Goal: Navigation & Orientation: Understand site structure

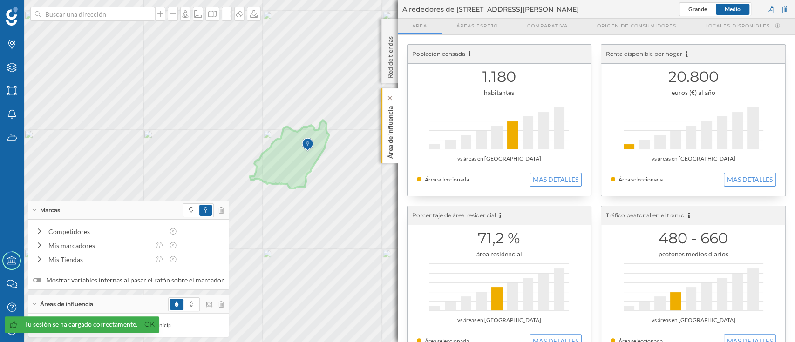
click at [394, 150] on p "Área de influencia" at bounding box center [389, 130] width 9 height 56
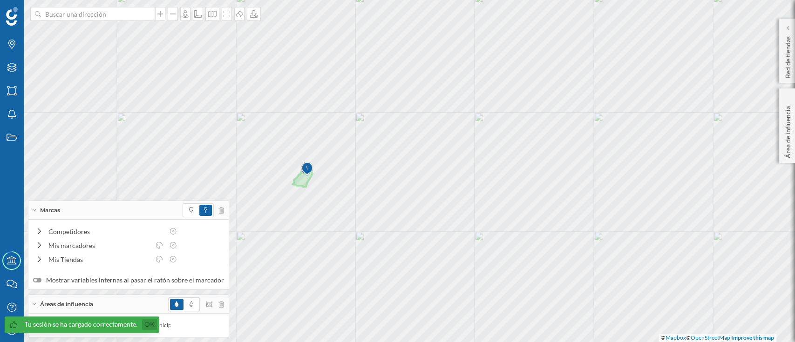
click at [151, 324] on link "Ok" at bounding box center [149, 325] width 15 height 11
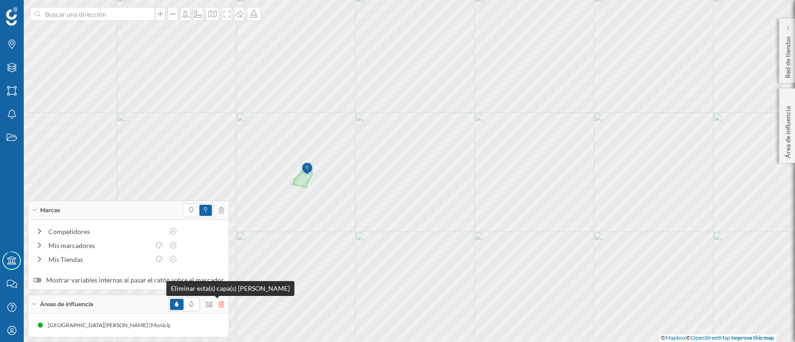
click at [219, 303] on icon at bounding box center [221, 304] width 6 height 7
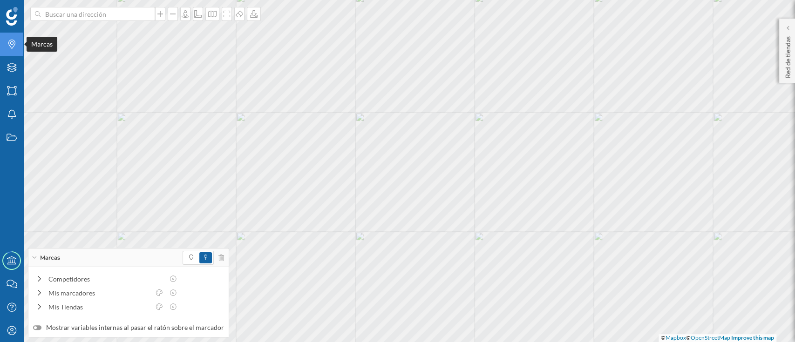
click at [14, 47] on icon "Marcas" at bounding box center [12, 44] width 12 height 9
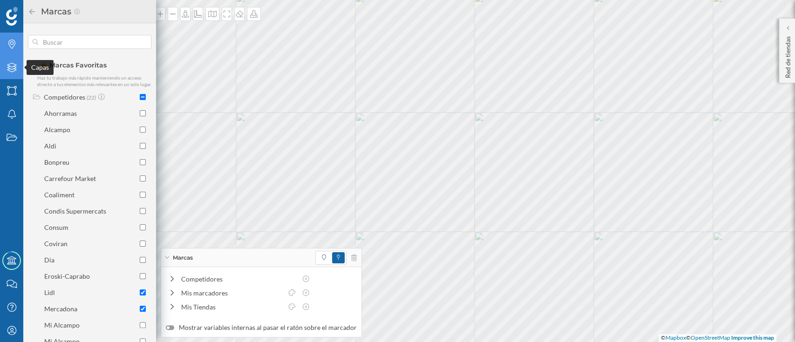
click at [14, 70] on icon "Capas" at bounding box center [12, 67] width 12 height 9
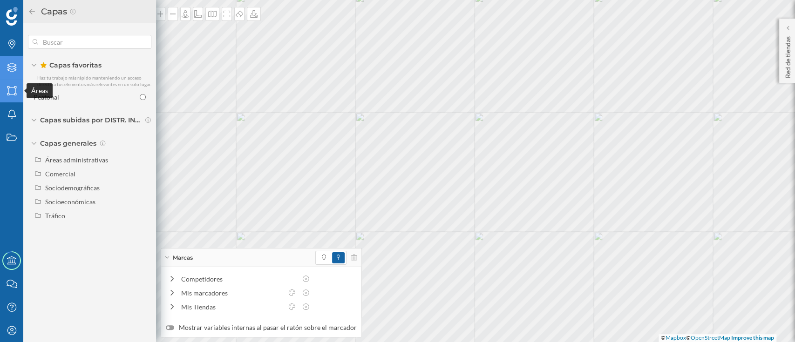
click at [18, 86] on div "Áreas" at bounding box center [11, 90] width 23 height 23
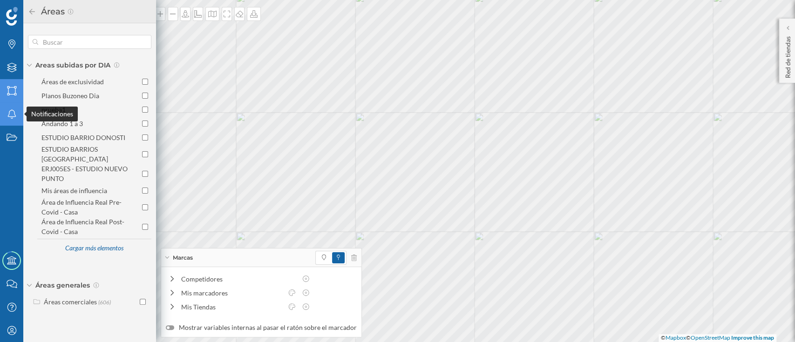
click at [16, 113] on icon "Notificaciones" at bounding box center [12, 113] width 12 height 9
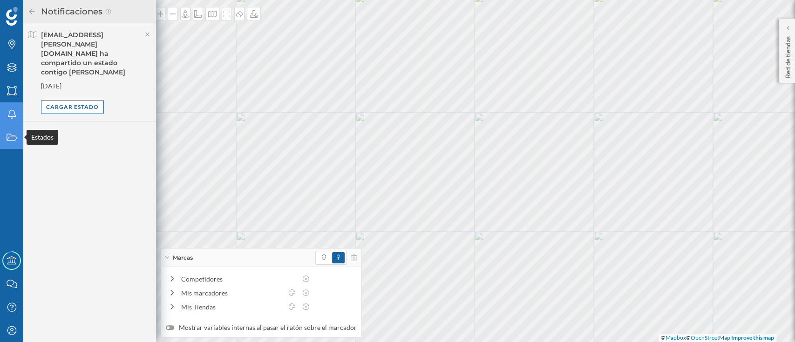
click at [11, 136] on icon "Estados" at bounding box center [12, 137] width 12 height 9
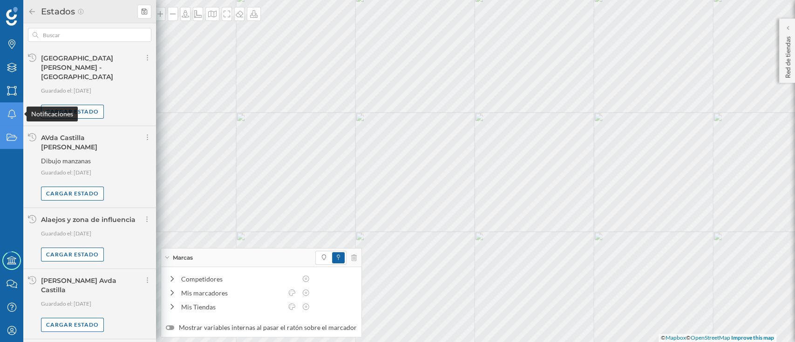
click at [11, 117] on icon at bounding box center [11, 113] width 8 height 9
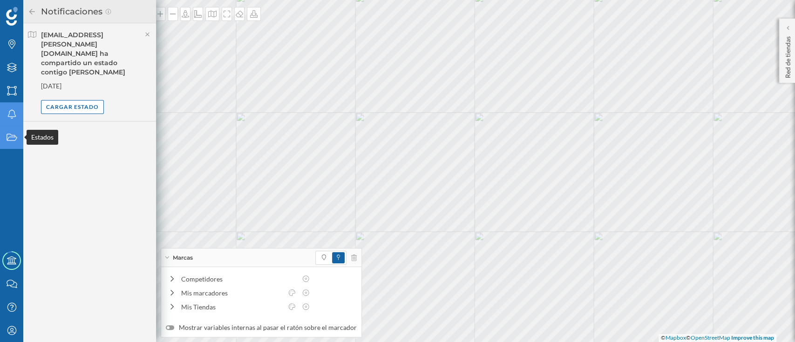
click at [14, 128] on div "Estados" at bounding box center [11, 137] width 23 height 23
